Goal: Information Seeking & Learning: Learn about a topic

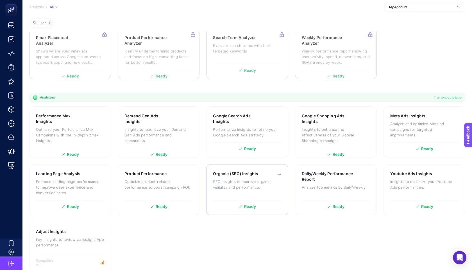
scroll to position [87, 0]
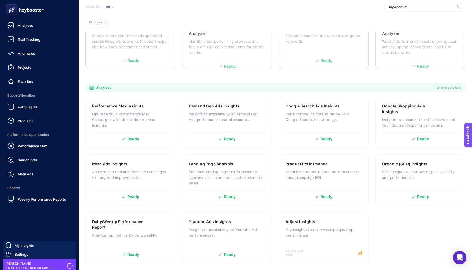
click at [32, 153] on div "Performance Max Search Ads Meta Ads" at bounding box center [39, 160] width 70 height 39
click at [32, 150] on link "Performance Max" at bounding box center [39, 146] width 70 height 11
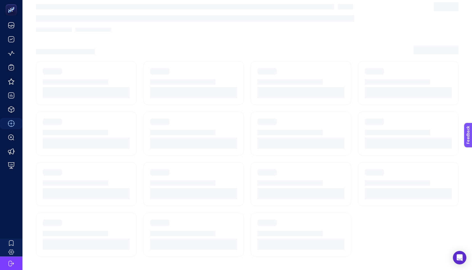
scroll to position [5, 0]
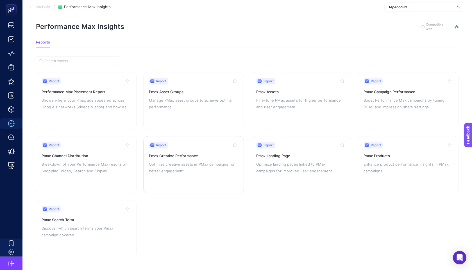
click at [197, 166] on p "Optimize creative assets in PMax campaigns for better engagement." at bounding box center [193, 167] width 89 height 13
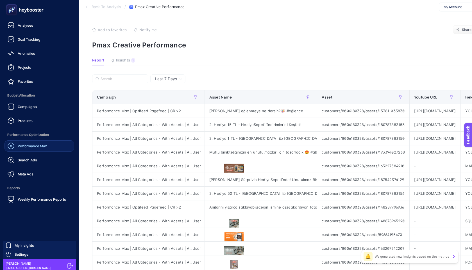
click at [39, 147] on span "Performance Max" at bounding box center [32, 146] width 29 height 4
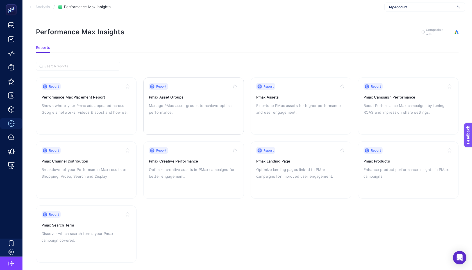
scroll to position [5, 0]
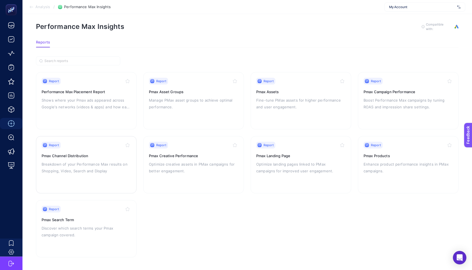
click at [99, 162] on p "Breakdown of your Performance Max results on Shopping, Video, Search and Display" at bounding box center [86, 167] width 89 height 13
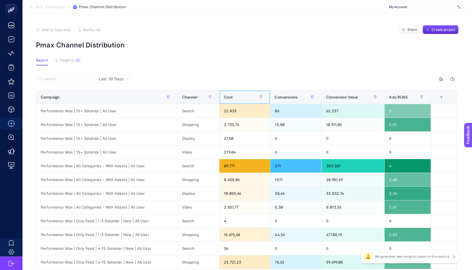
click at [241, 95] on div "Cost" at bounding box center [245, 97] width 42 height 9
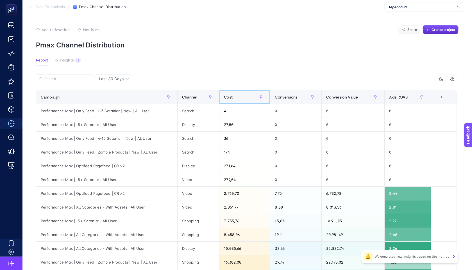
click at [240, 95] on div "Cost" at bounding box center [245, 97] width 42 height 9
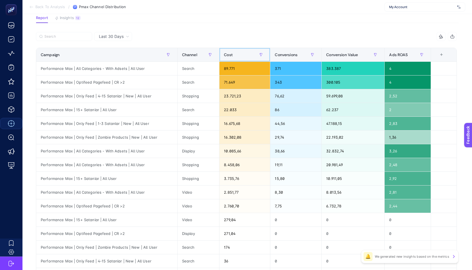
scroll to position [43, 0]
click at [100, 30] on article "Add to favorites false Notify me Share Create project Pmax Channel Distribution…" at bounding box center [247, 170] width 450 height 398
click at [102, 32] on div "Last 30 Days" at bounding box center [113, 36] width 38 height 9
click at [111, 54] on li "Last 7 Days" at bounding box center [113, 58] width 35 height 10
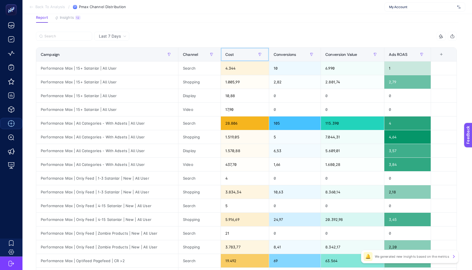
click at [233, 54] on span "Cost" at bounding box center [229, 54] width 9 height 4
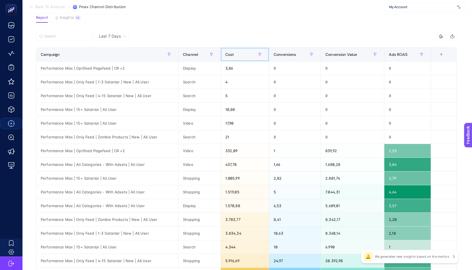
click at [233, 54] on span "Cost" at bounding box center [229, 54] width 9 height 4
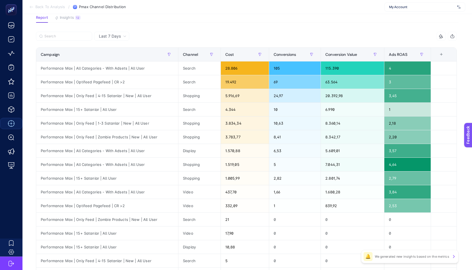
click at [247, 11] on section "Back To Analysis / Pmax Channel Distribution My Account" at bounding box center [247, 7] width 450 height 14
